Goal: Find contact information

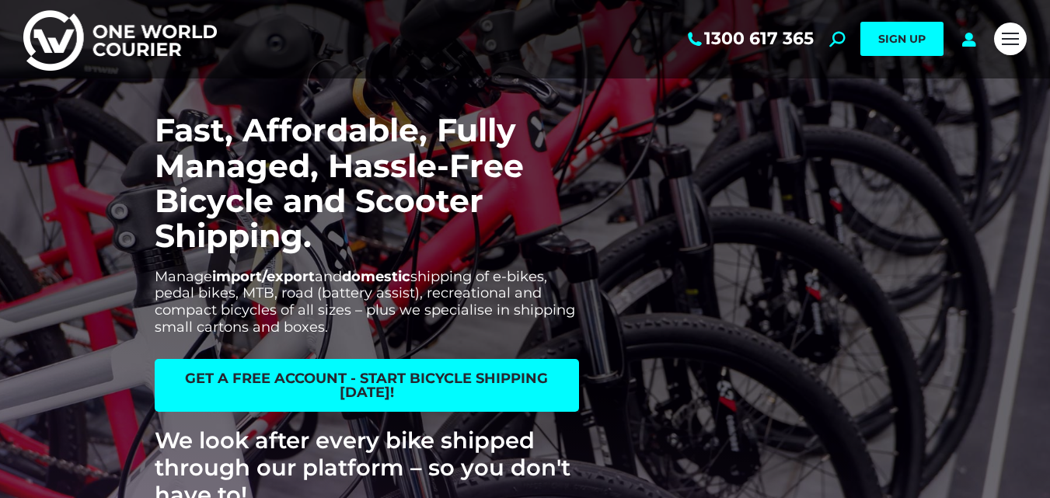
scroll to position [2426, 0]
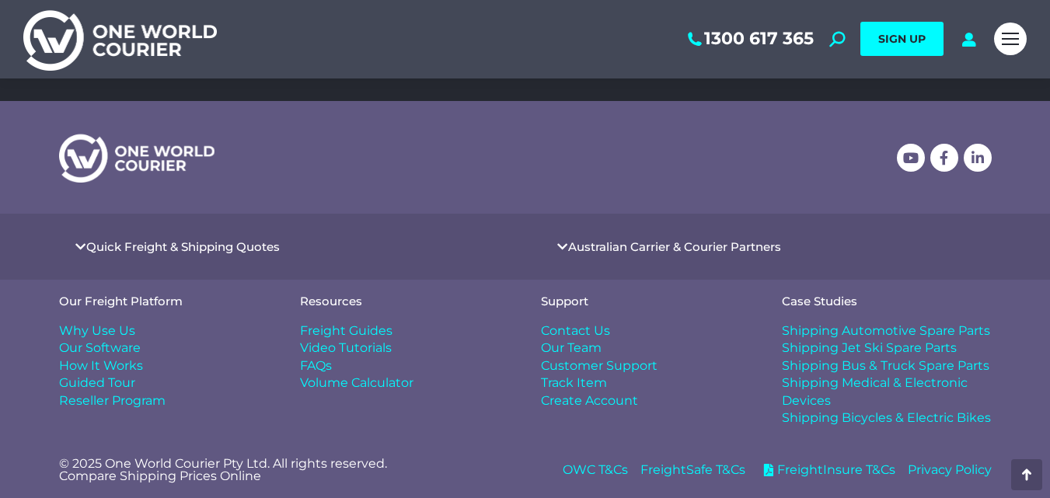
click at [559, 329] on span "Contact Us" at bounding box center [575, 330] width 69 height 17
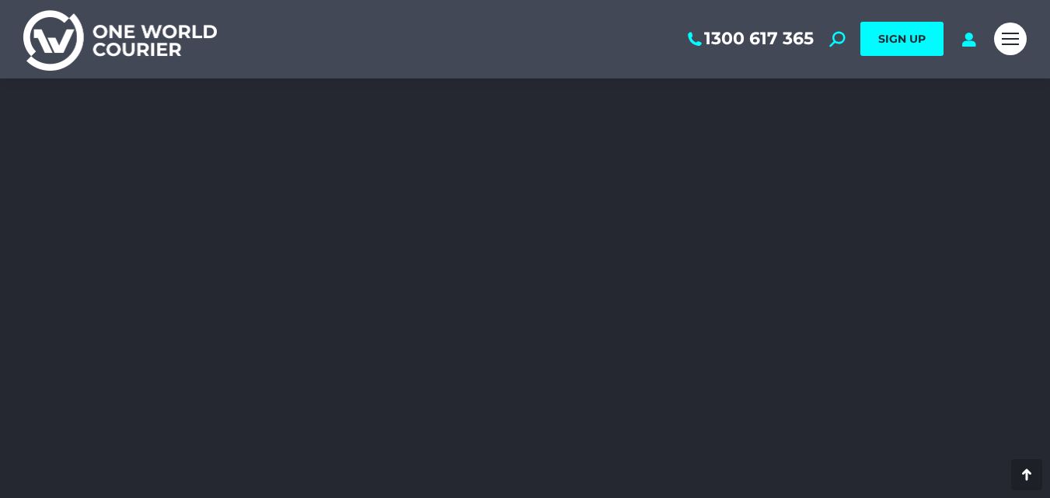
scroll to position [2909, 0]
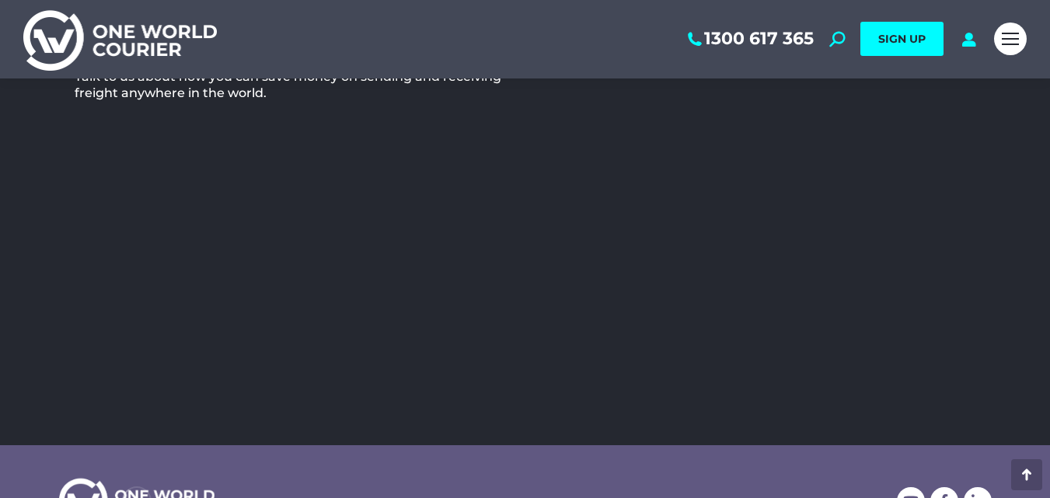
scroll to position [466, 0]
